Goal: Complete application form: Complete application form

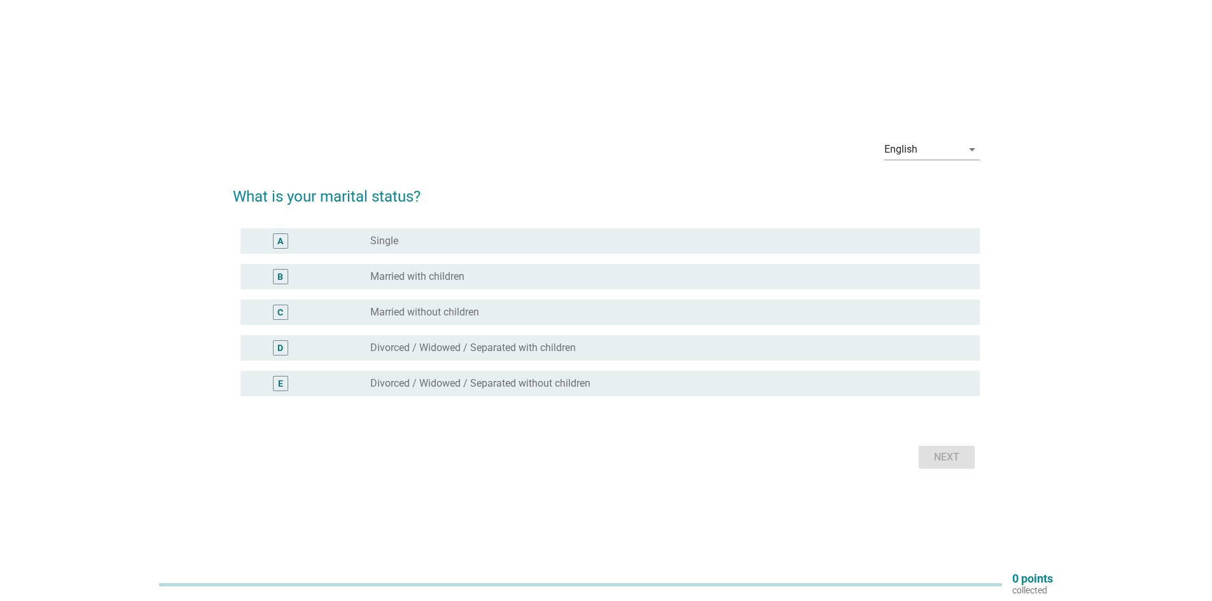
click at [476, 272] on div "radio_button_unchecked Married with children" at bounding box center [664, 276] width 589 height 13
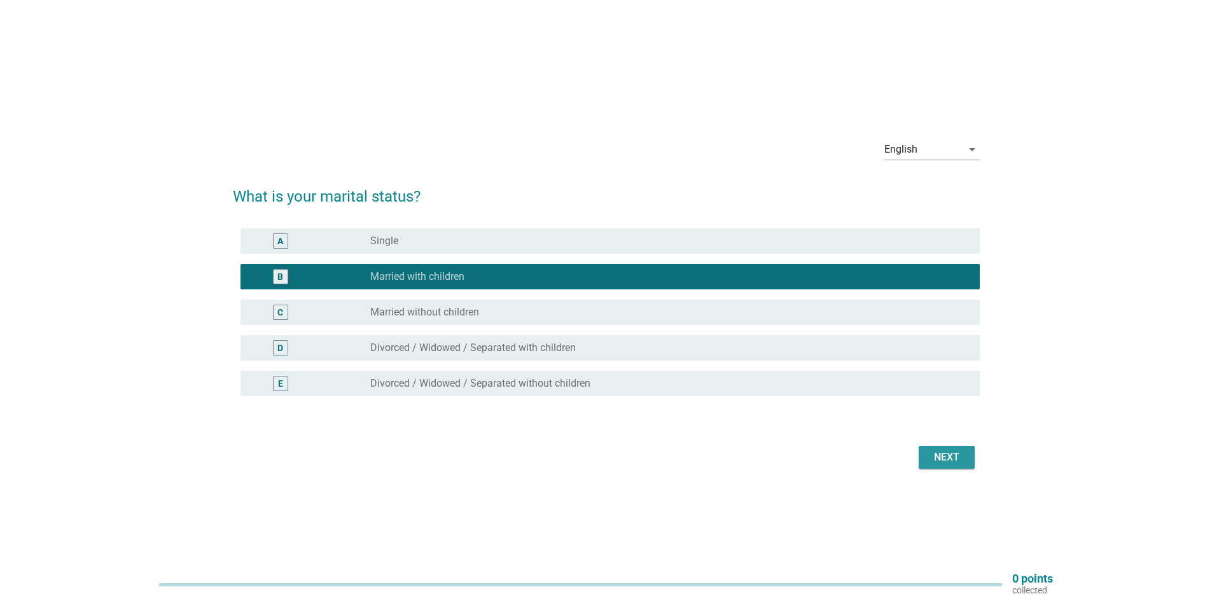
click at [972, 454] on button "Next" at bounding box center [947, 457] width 56 height 23
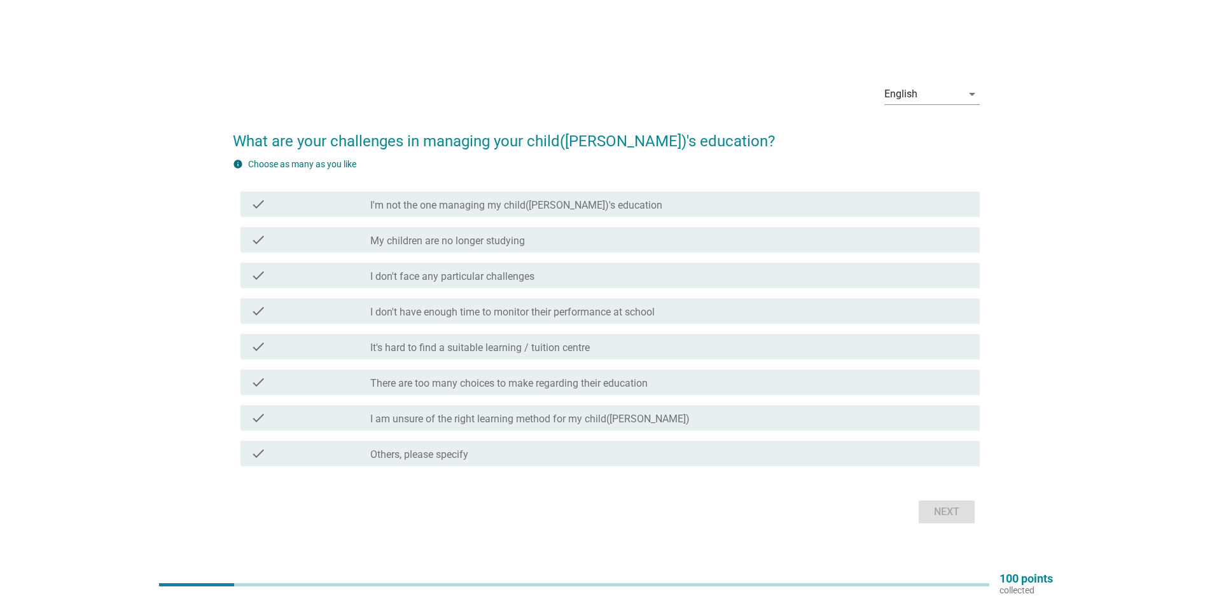
click at [515, 412] on div "check_box_outline_blank I am unsure of the right learning method for my child([…" at bounding box center [669, 417] width 599 height 15
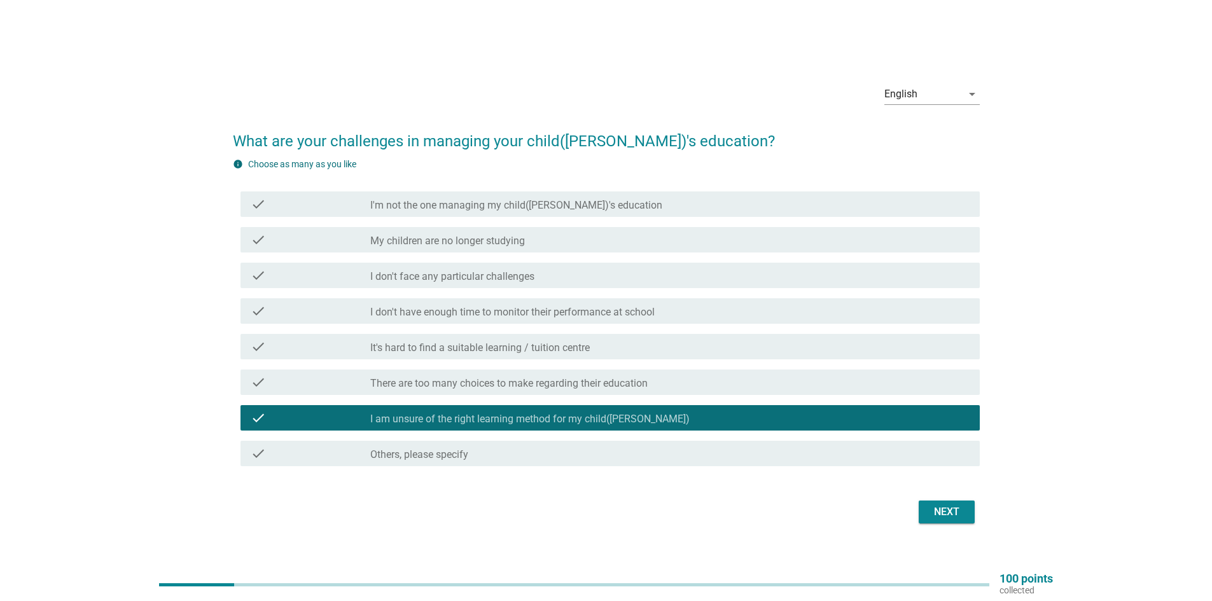
click at [929, 511] on div "Next" at bounding box center [947, 512] width 36 height 15
click at [932, 512] on div "Next" at bounding box center [606, 512] width 747 height 31
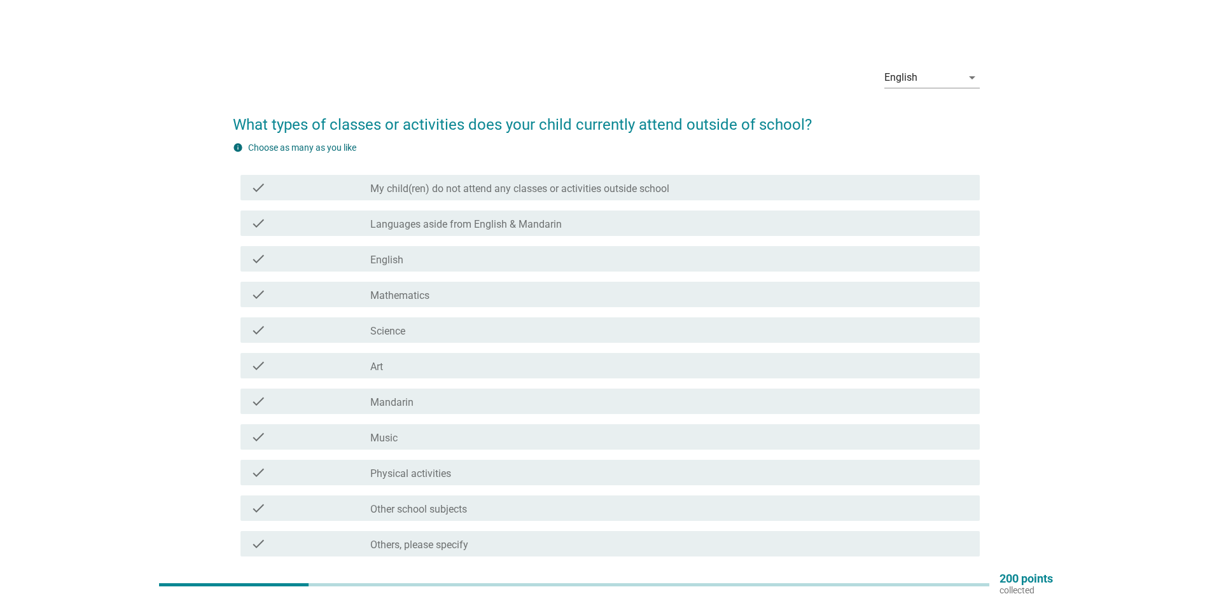
click at [437, 261] on div "check_box_outline_blank English" at bounding box center [669, 258] width 599 height 15
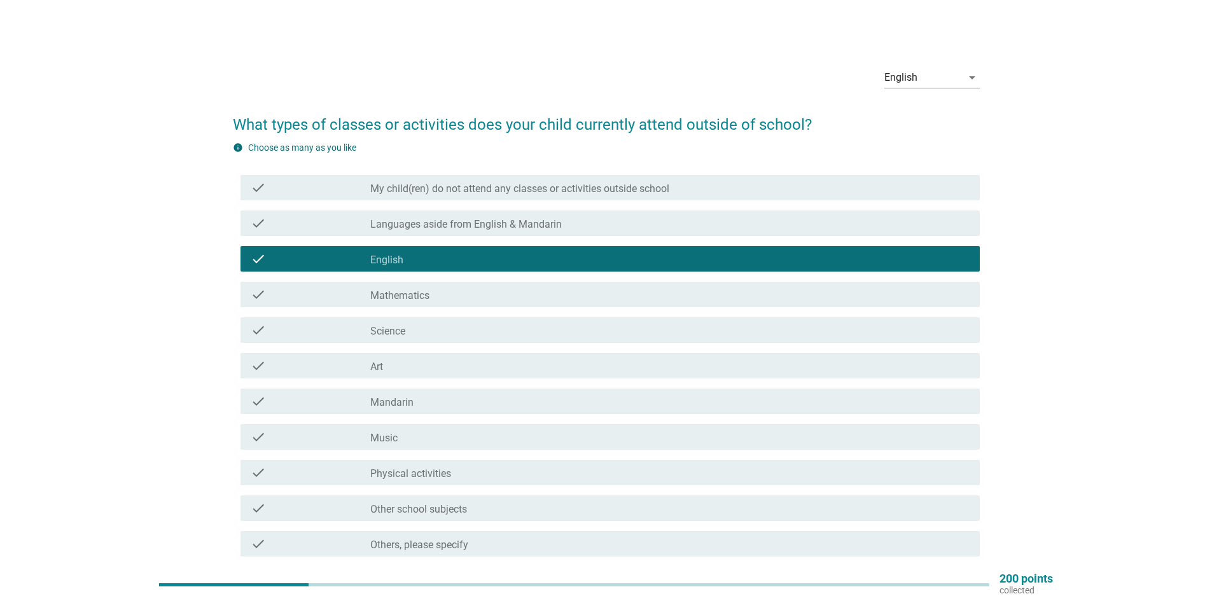
click at [473, 366] on div "check_box_outline_blank Art" at bounding box center [669, 365] width 599 height 15
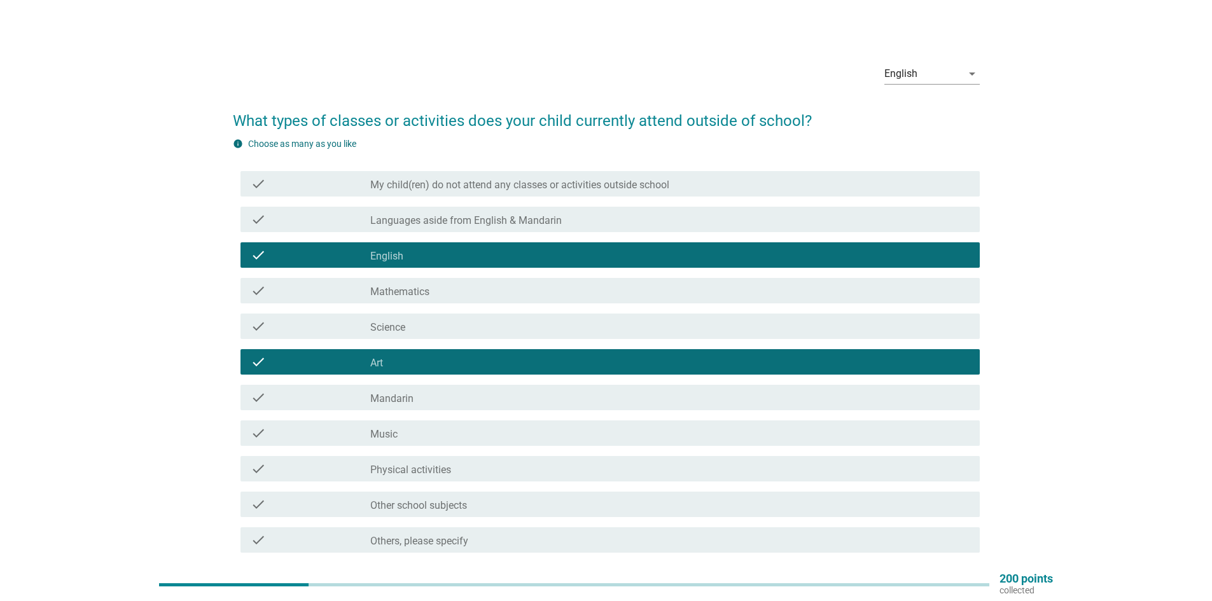
scroll to position [107, 0]
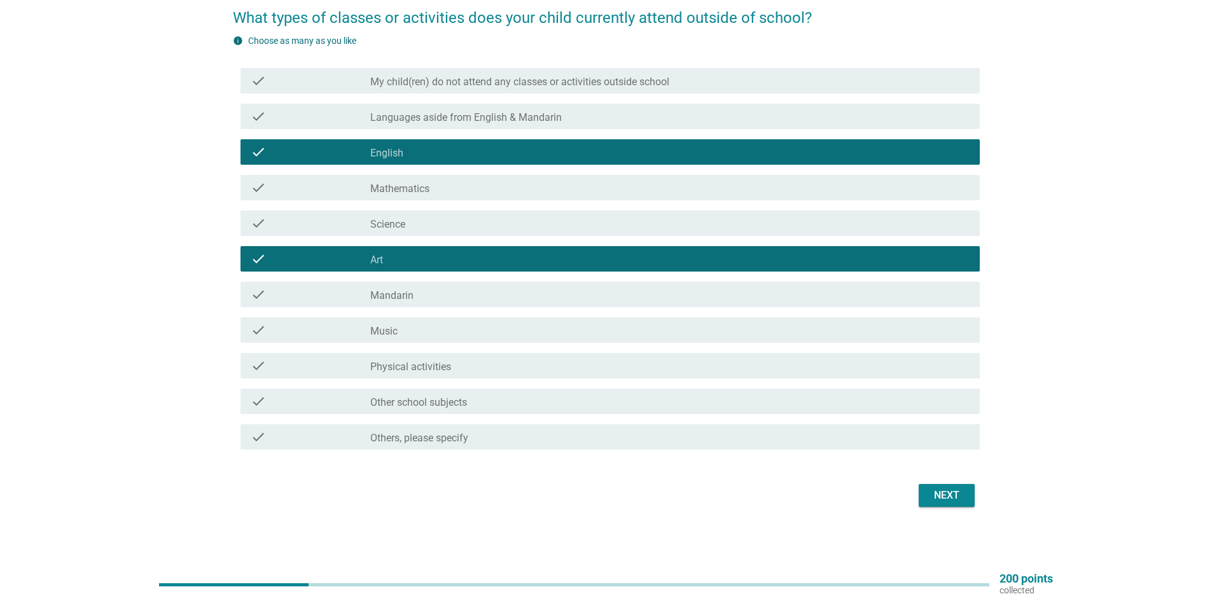
click at [951, 495] on div "Next" at bounding box center [947, 495] width 36 height 15
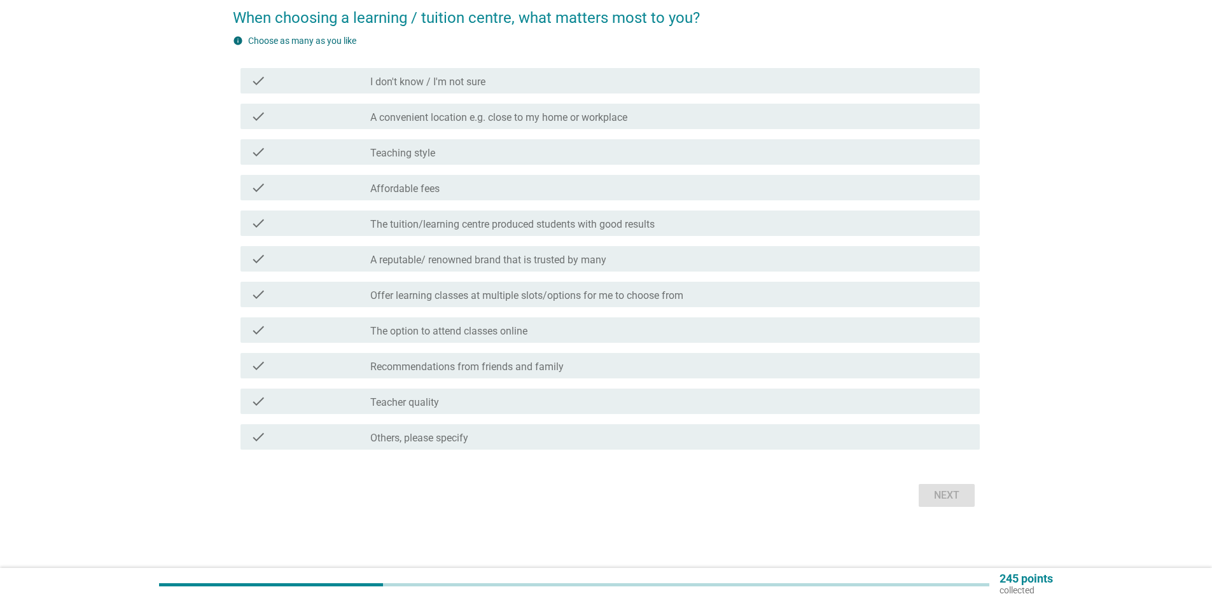
scroll to position [0, 0]
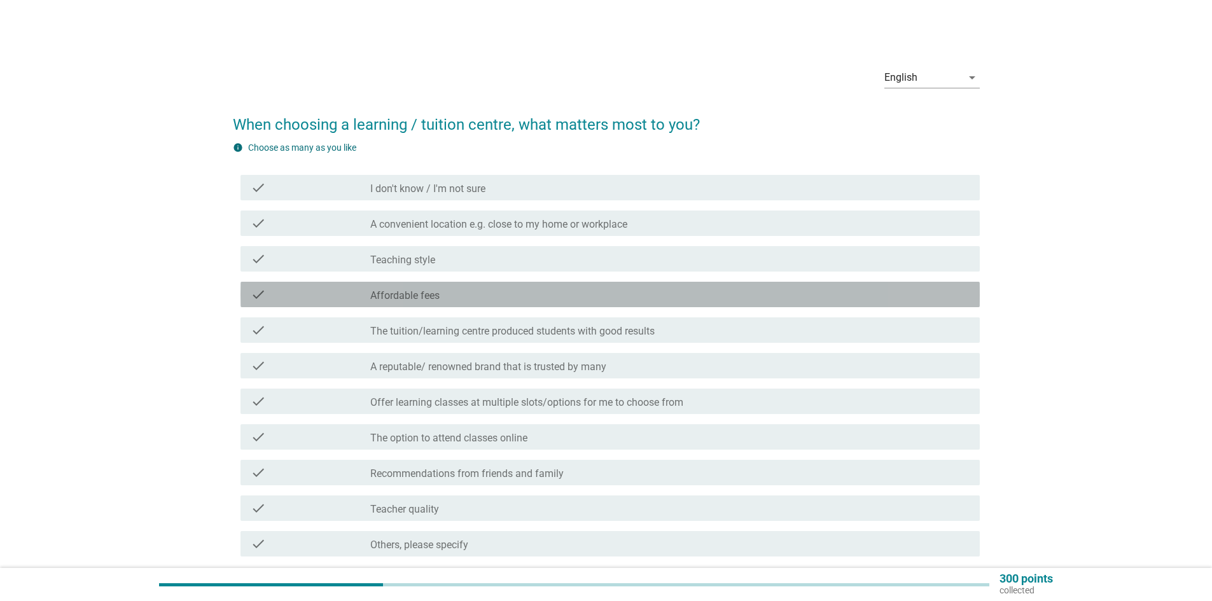
click at [455, 293] on div "check_box_outline_blank Affordable fees" at bounding box center [669, 294] width 599 height 15
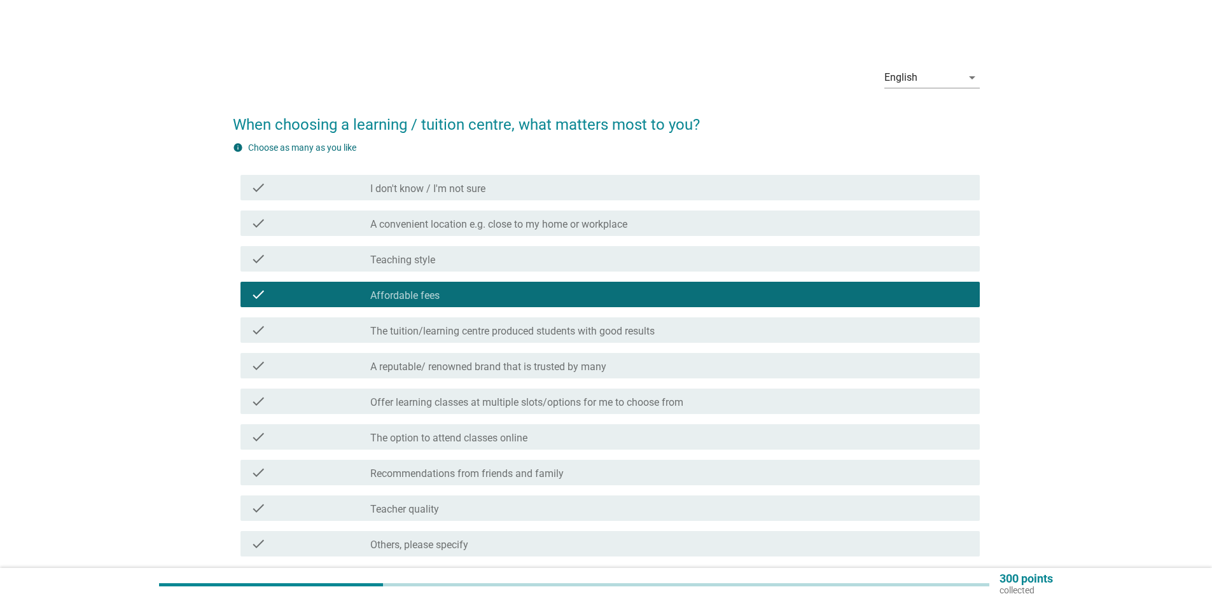
click at [589, 475] on div "check_box_outline_blank Recommendations from friends and family" at bounding box center [669, 472] width 599 height 15
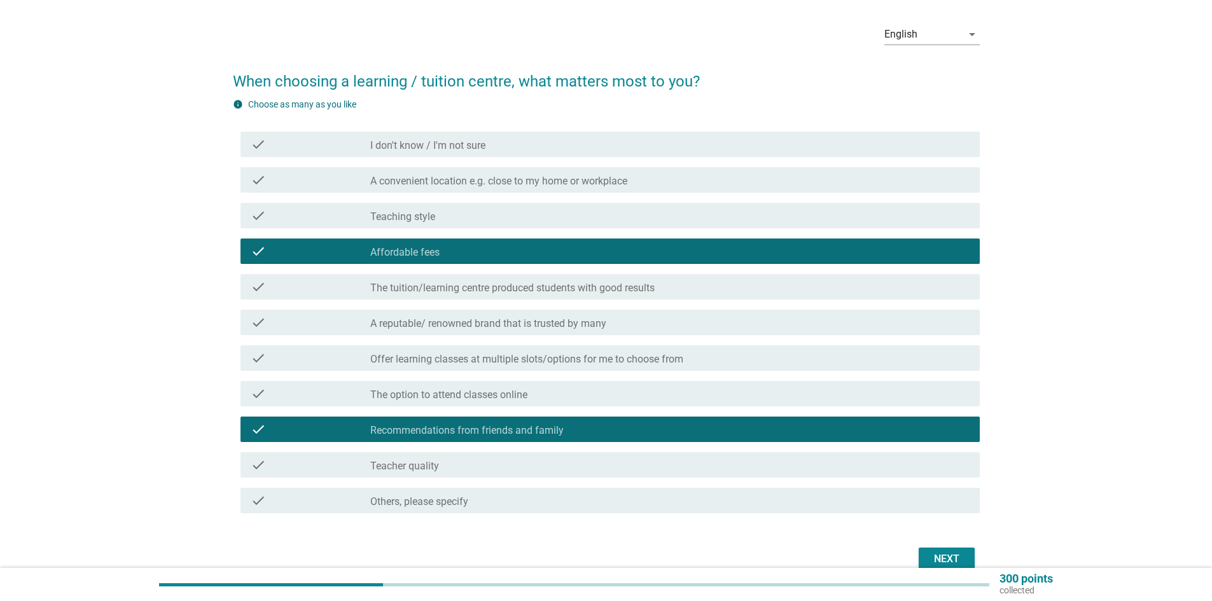
scroll to position [107, 0]
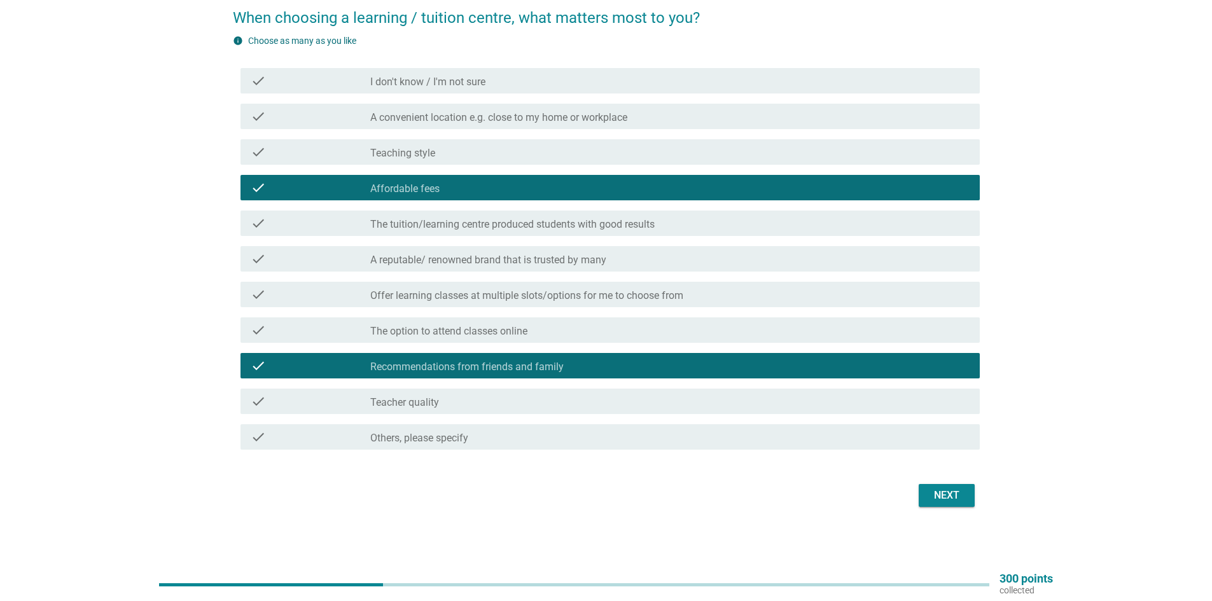
click at [930, 506] on button "Next" at bounding box center [947, 495] width 56 height 23
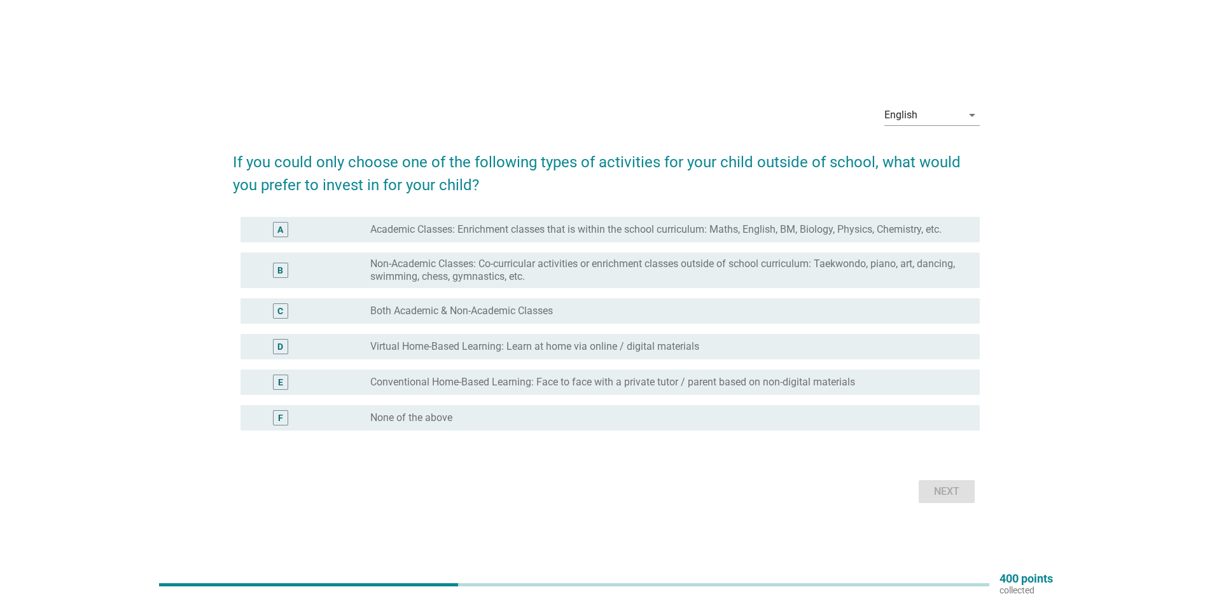
click at [284, 226] on div "A" at bounding box center [280, 229] width 15 height 15
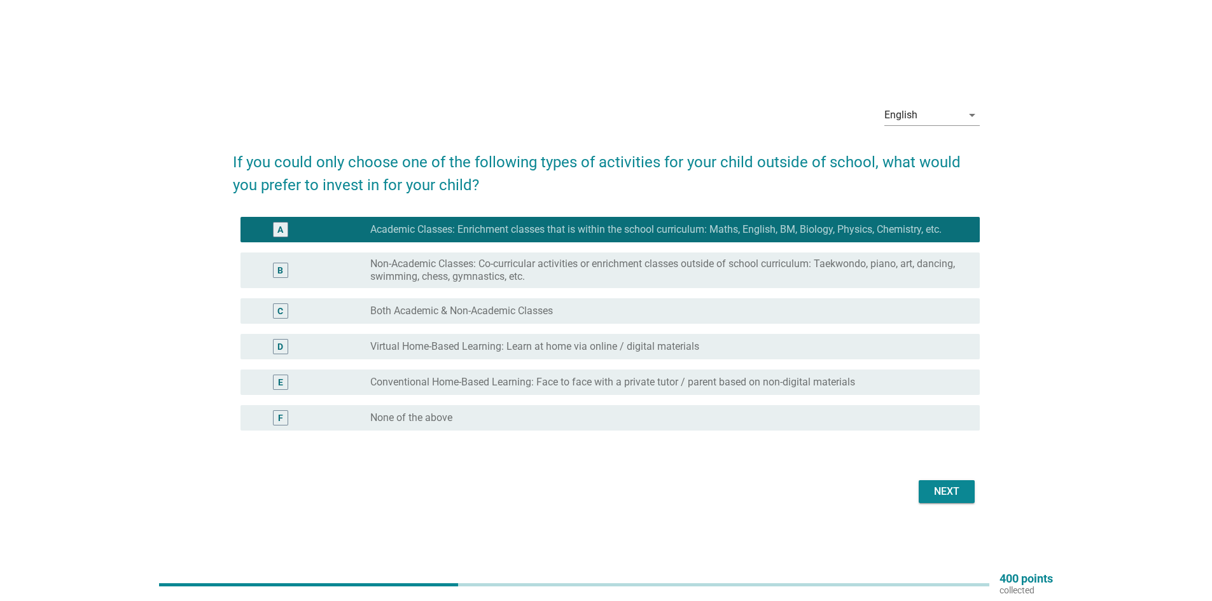
click at [956, 497] on div "Next" at bounding box center [947, 491] width 36 height 15
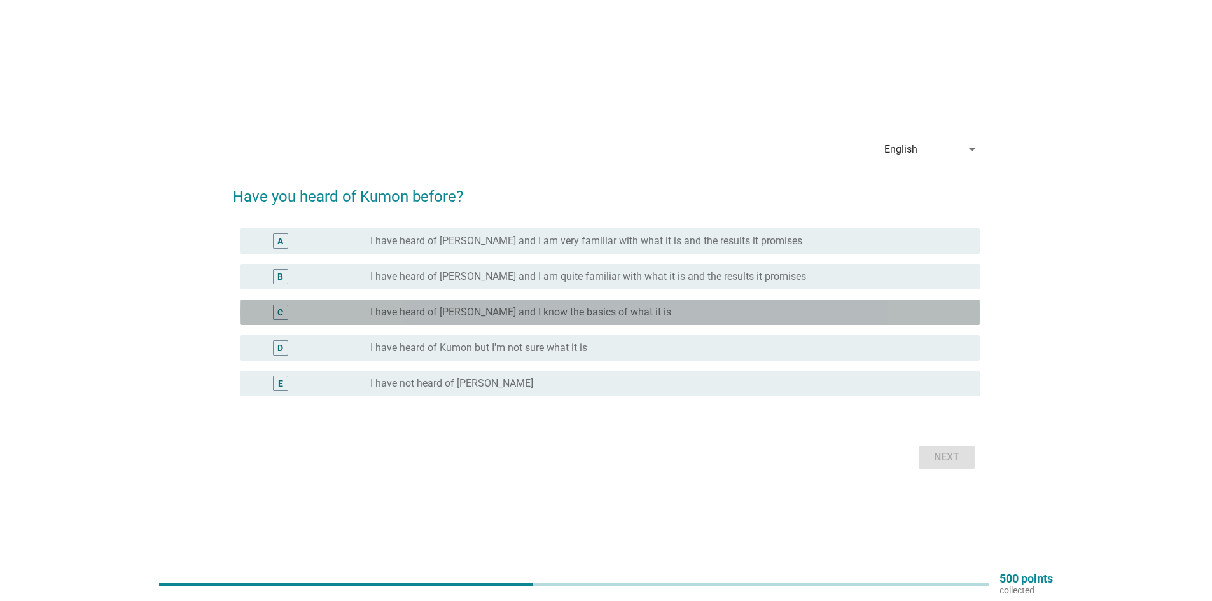
click at [284, 317] on div "C" at bounding box center [280, 312] width 15 height 15
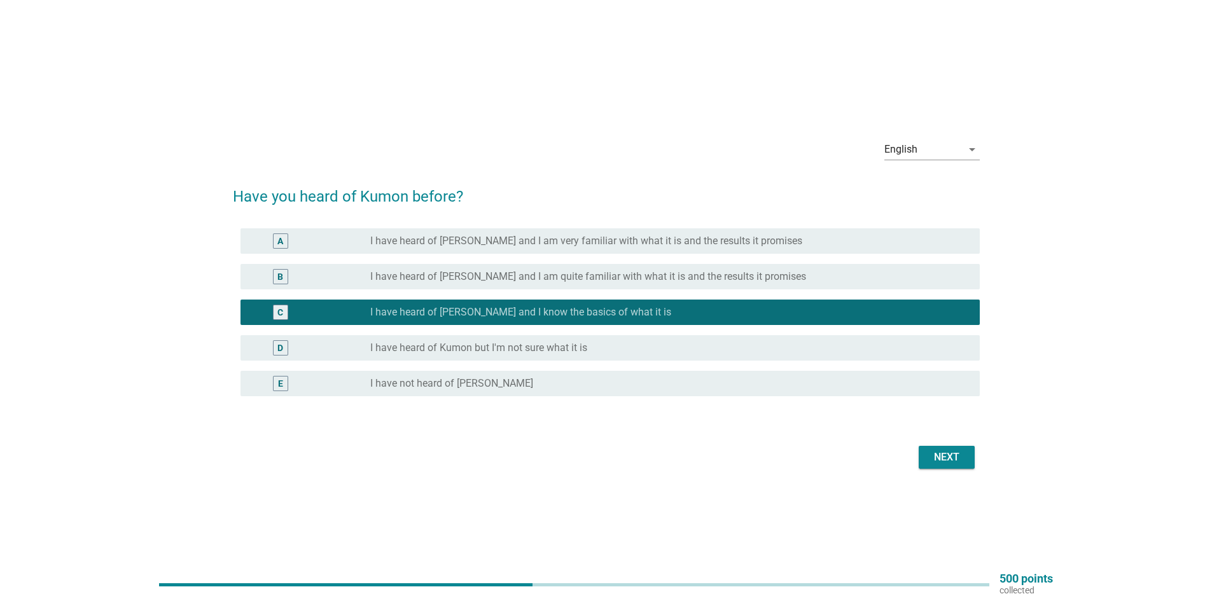
click at [944, 470] on div "Next" at bounding box center [606, 457] width 747 height 31
click at [937, 456] on div "Next" at bounding box center [947, 457] width 36 height 15
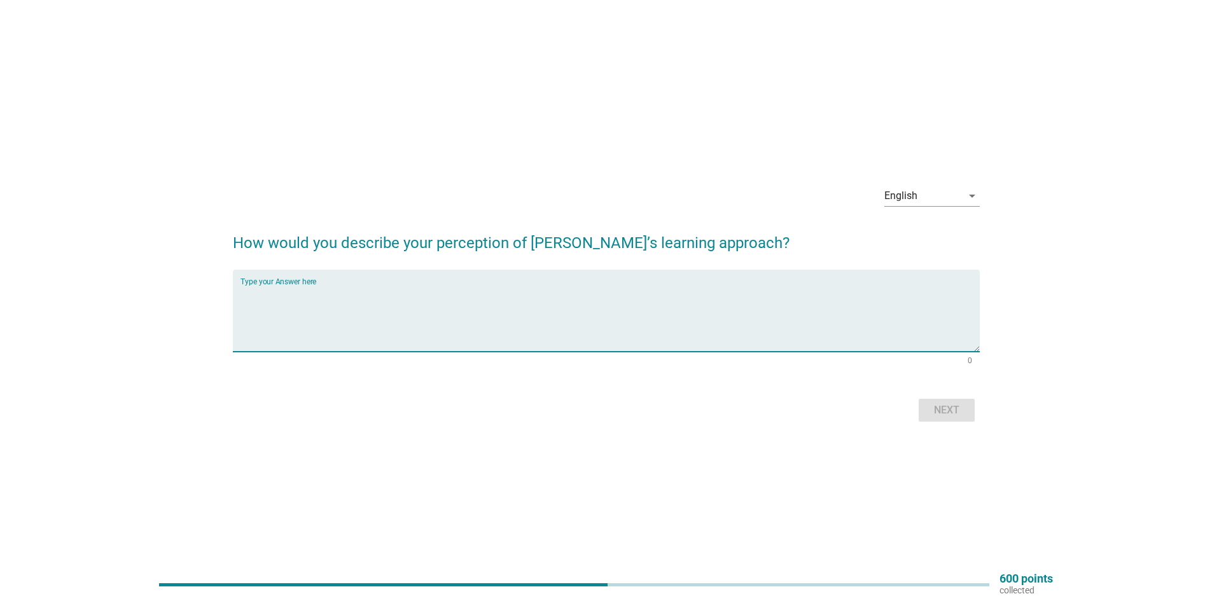
click at [319, 297] on textarea "Type your Answer here" at bounding box center [609, 318] width 739 height 67
type textarea "tuition center"
click at [946, 406] on div "Next" at bounding box center [947, 410] width 36 height 15
click at [291, 284] on div "Type your Answer here" at bounding box center [609, 311] width 739 height 82
type textarea "school fees"
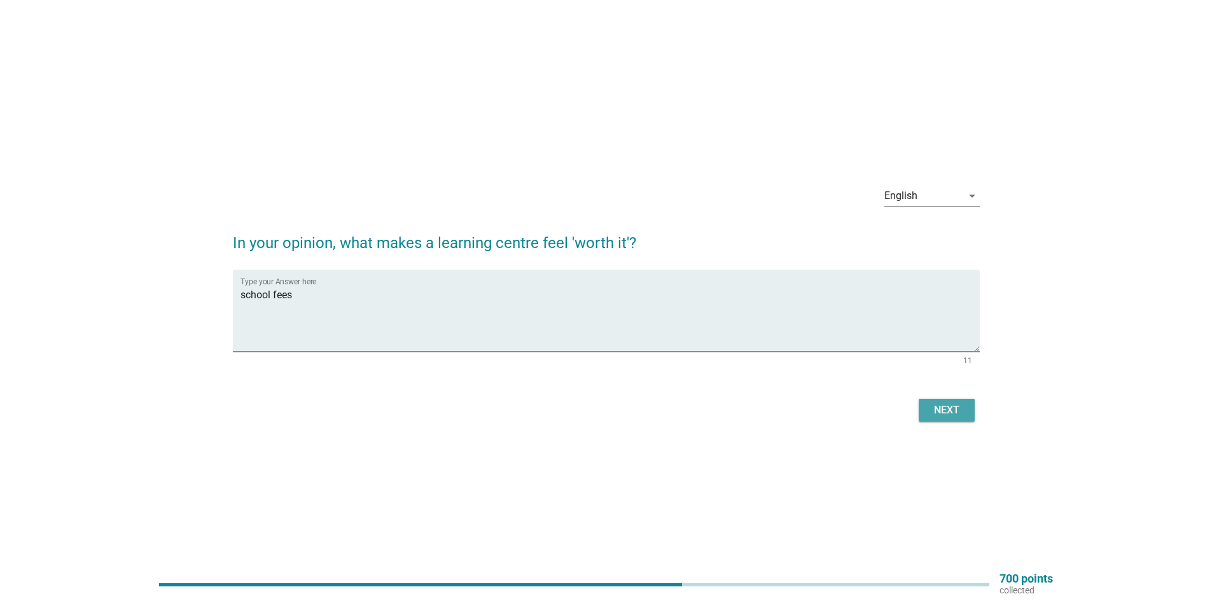
click at [929, 405] on div "Next" at bounding box center [947, 410] width 36 height 15
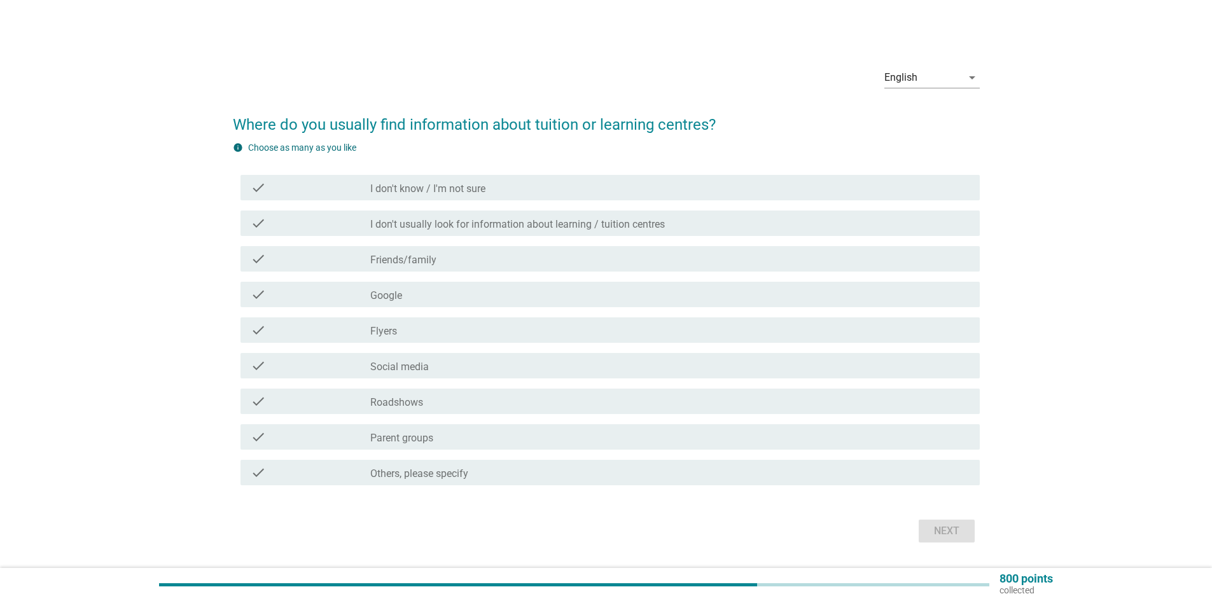
click at [276, 254] on div "check" at bounding box center [311, 258] width 120 height 15
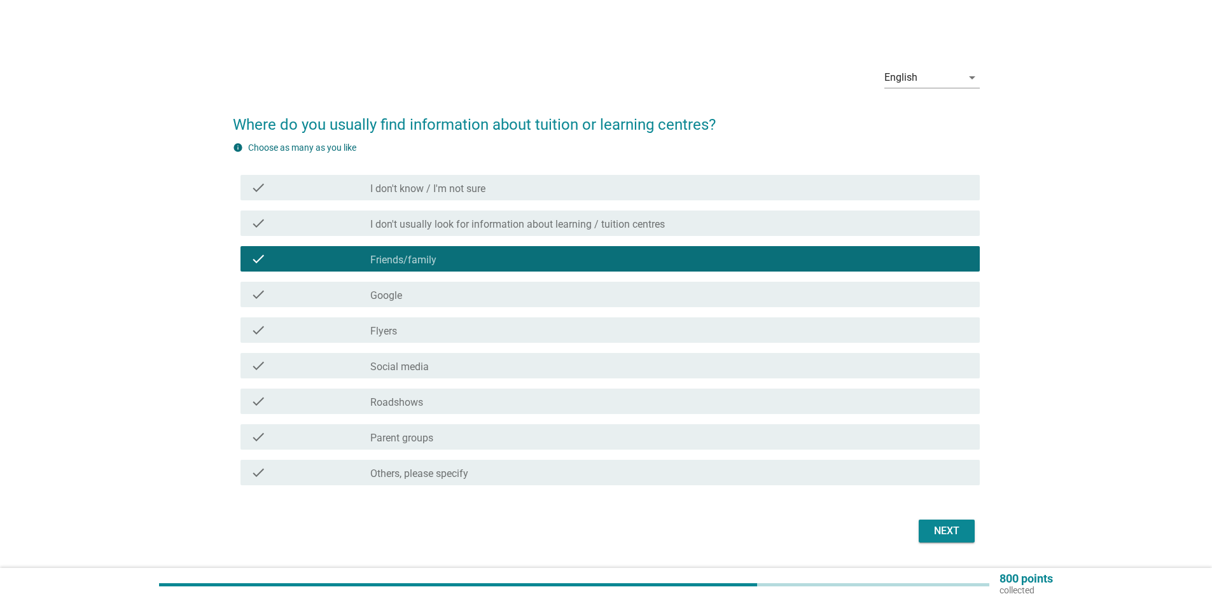
click at [417, 288] on div "check_box_outline_blank Google" at bounding box center [669, 294] width 599 height 15
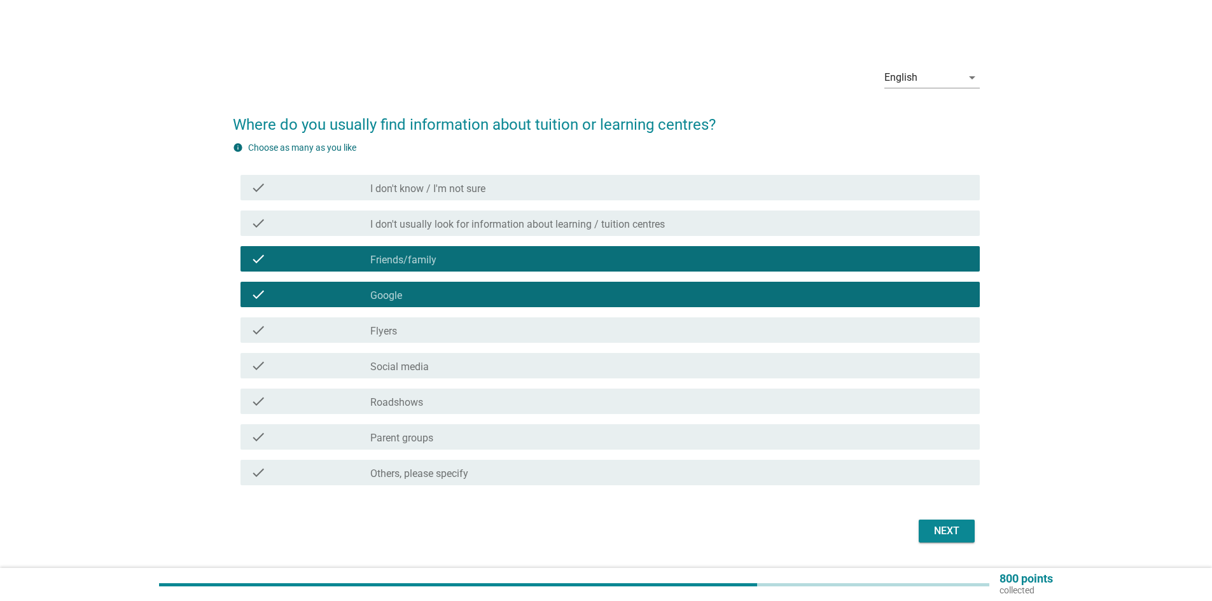
click at [930, 529] on div "Next" at bounding box center [947, 531] width 36 height 15
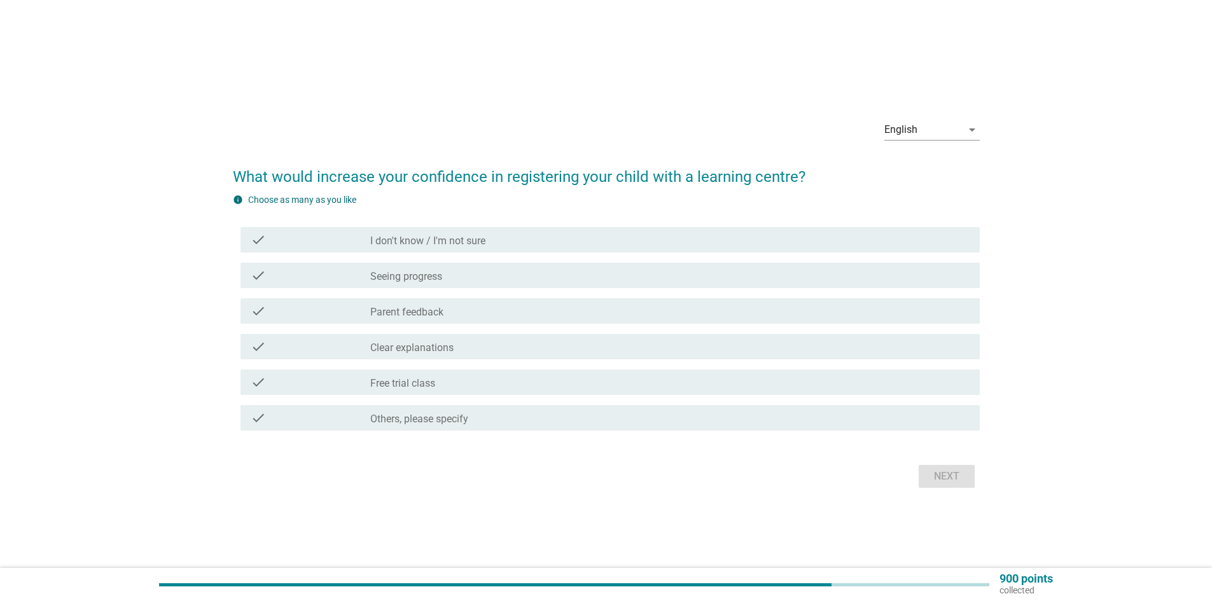
click at [428, 315] on label "Parent feedback" at bounding box center [406, 312] width 73 height 13
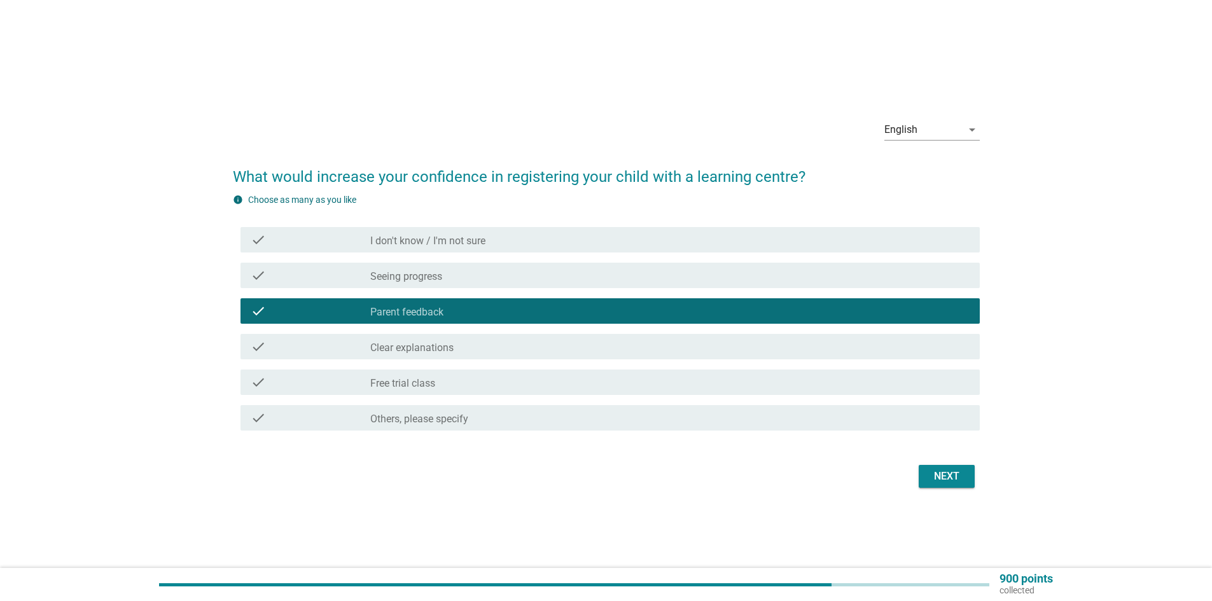
click at [529, 374] on div "check check_box_outline_blank Free trial class" at bounding box center [609, 382] width 739 height 25
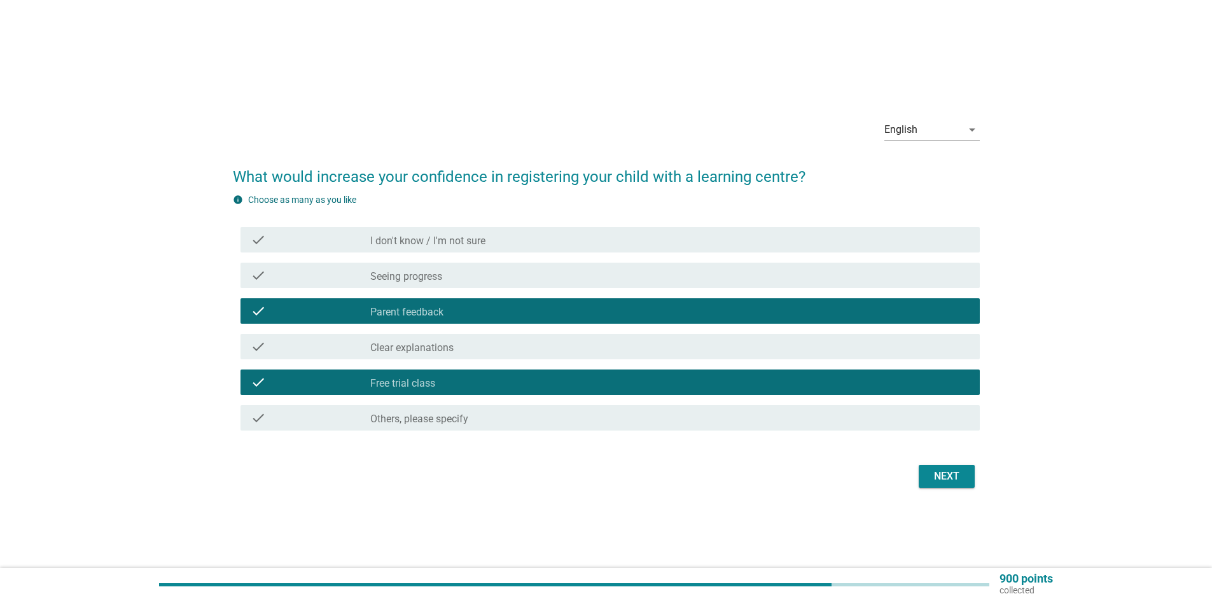
click at [926, 471] on button "Next" at bounding box center [947, 476] width 56 height 23
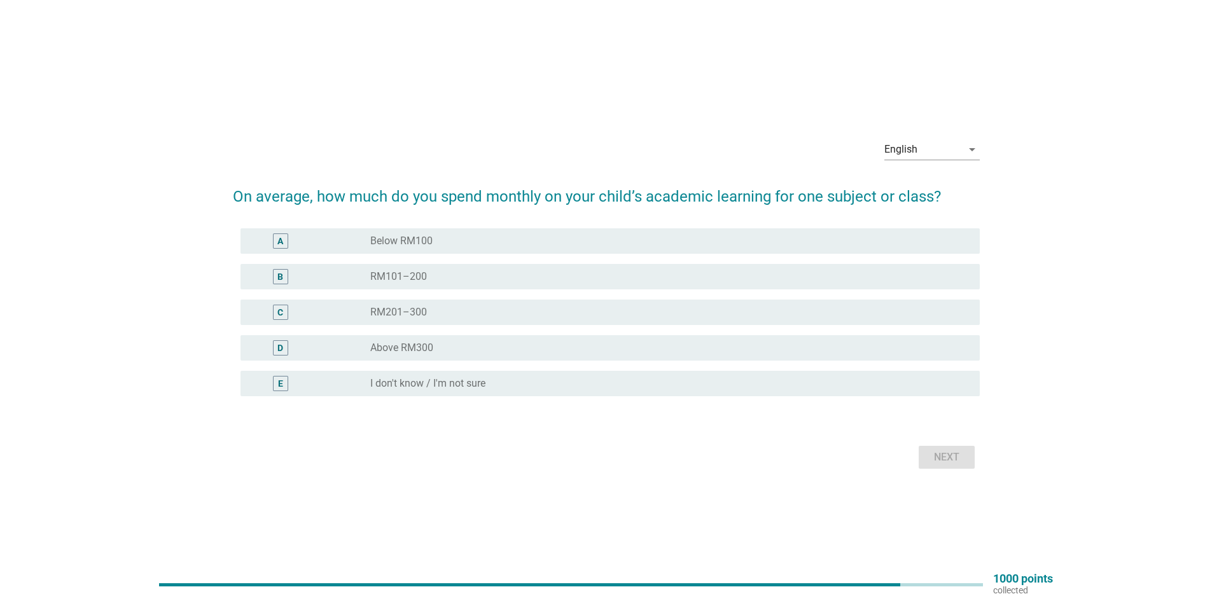
click at [412, 344] on label "Above RM300" at bounding box center [401, 348] width 63 height 13
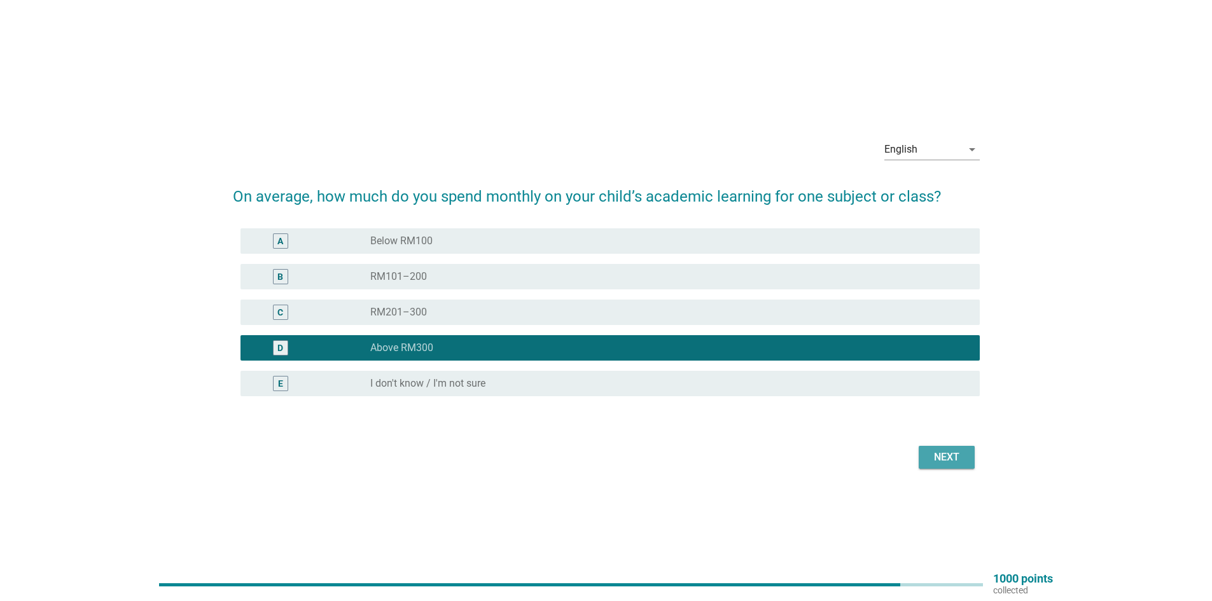
click at [926, 452] on button "Next" at bounding box center [947, 457] width 56 height 23
